Goal: Information Seeking & Learning: Learn about a topic

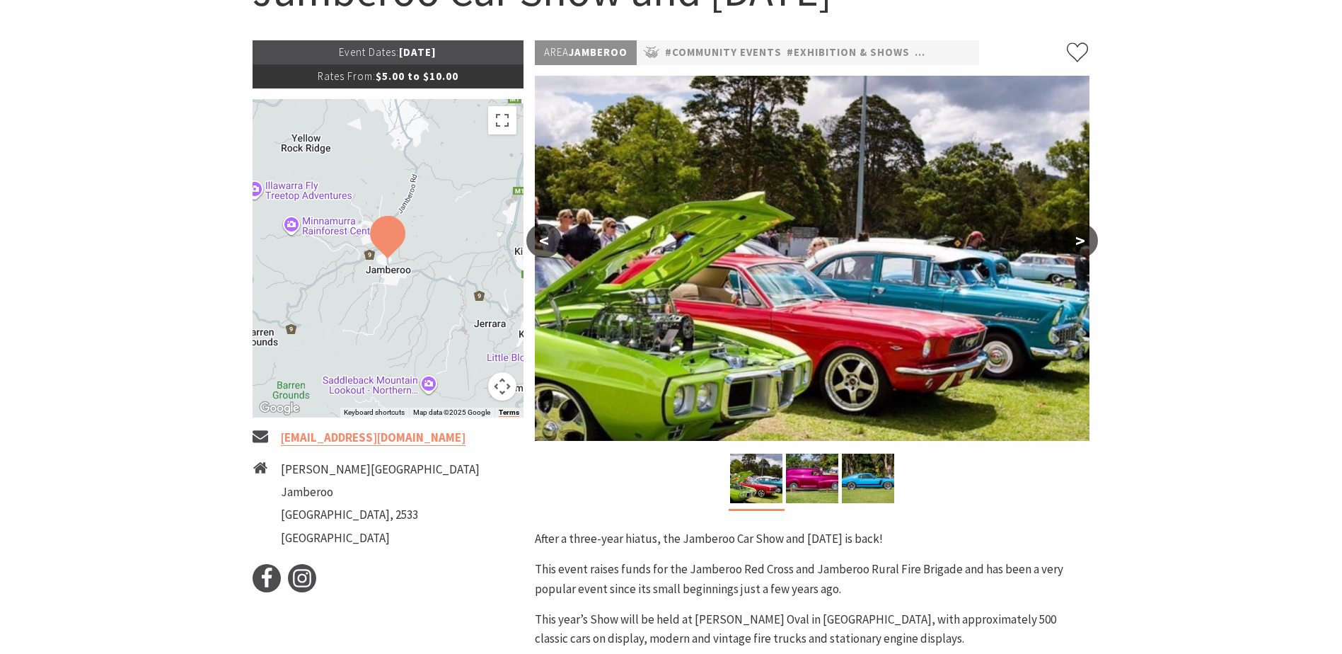
scroll to position [354, 0]
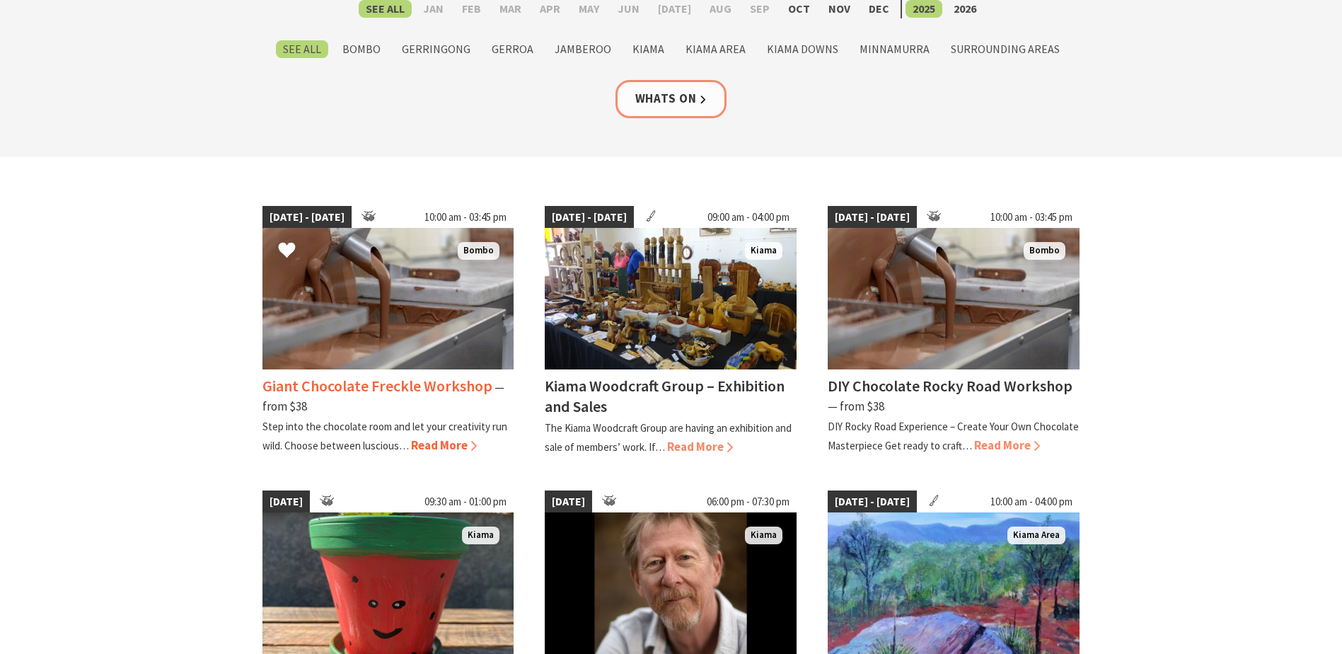
scroll to position [283, 0]
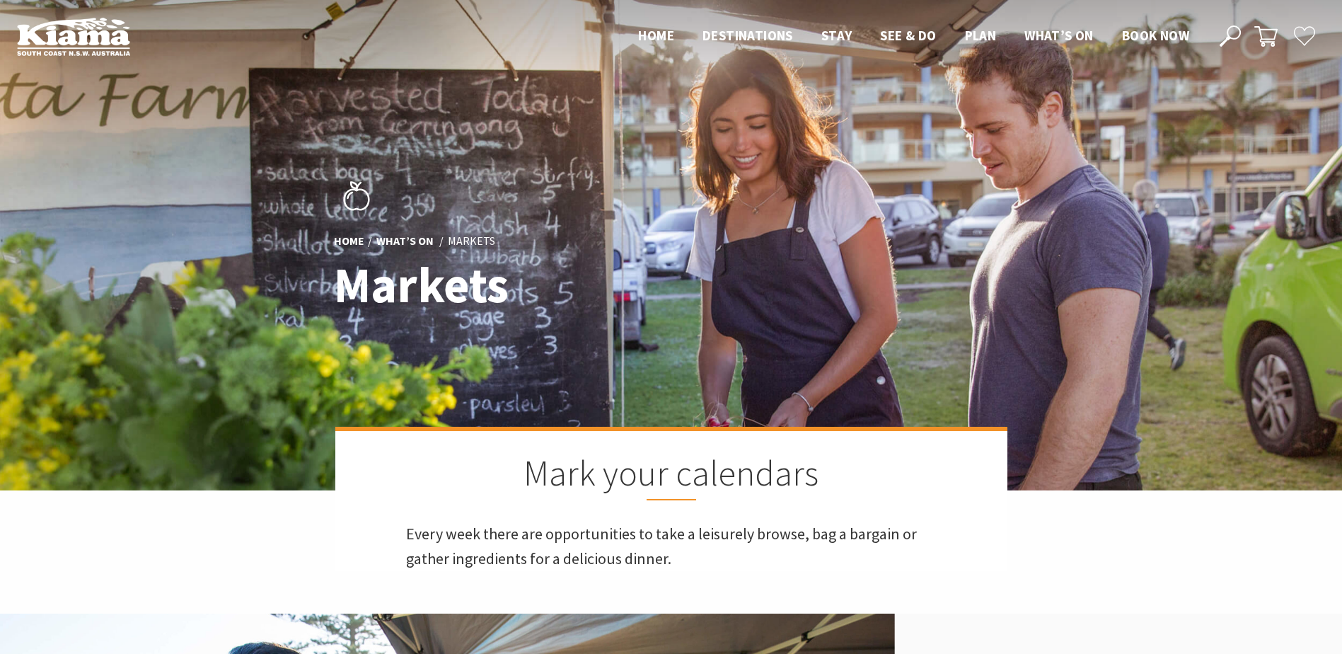
scroll to position [461, 1360]
